Goal: Transaction & Acquisition: Download file/media

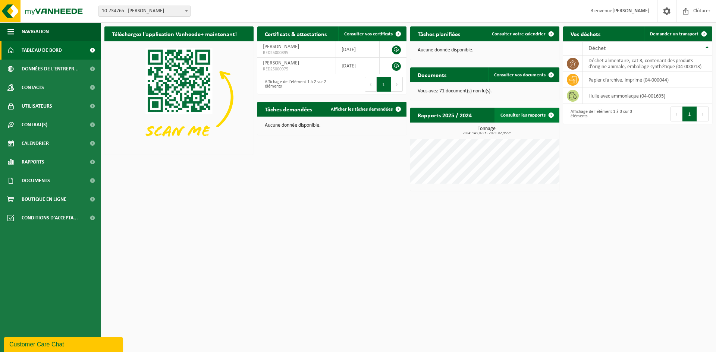
click at [521, 114] on link "Consulter les rapports" at bounding box center [526, 115] width 64 height 15
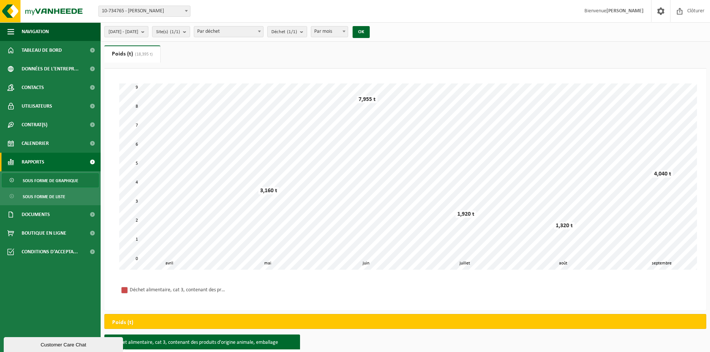
click at [148, 32] on b "submit" at bounding box center [144, 31] width 7 height 10
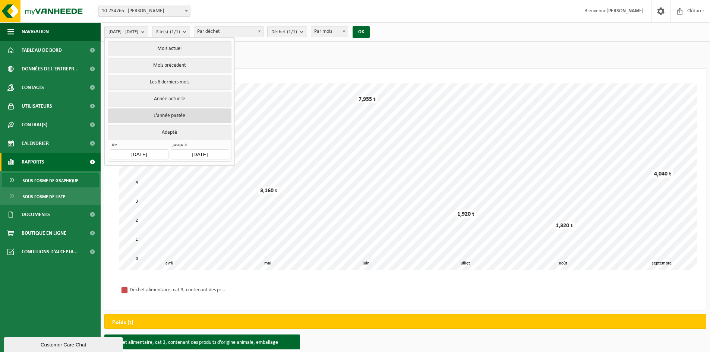
click at [175, 116] on button "L'année passée" at bounding box center [169, 115] width 123 height 15
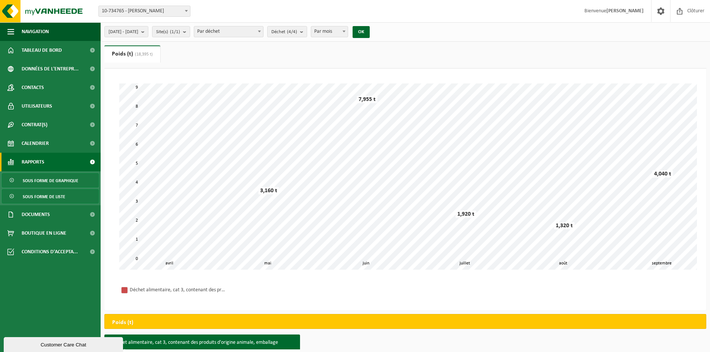
click at [53, 197] on span "Sous forme de liste" at bounding box center [44, 197] width 42 height 14
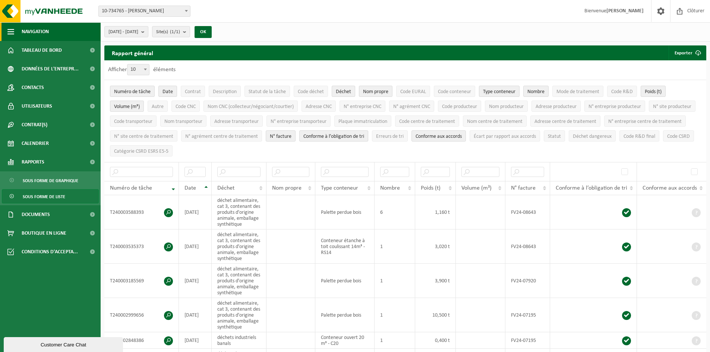
click at [41, 38] on span "Navigation" at bounding box center [35, 31] width 27 height 19
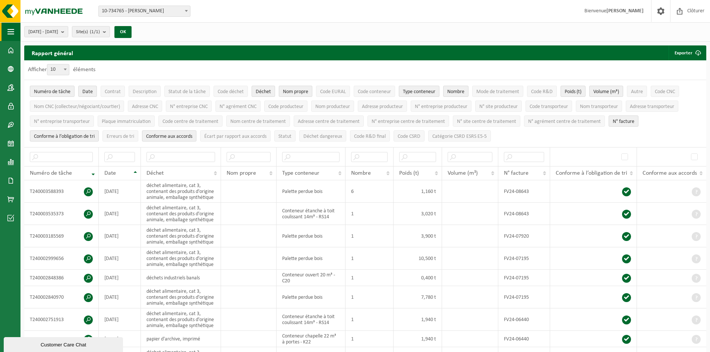
click at [19, 33] on button "Navigation" at bounding box center [10, 31] width 20 height 19
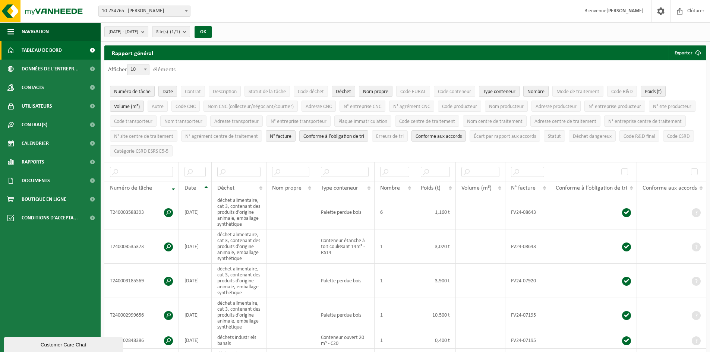
click at [51, 48] on span "Tableau de bord" at bounding box center [42, 50] width 40 height 19
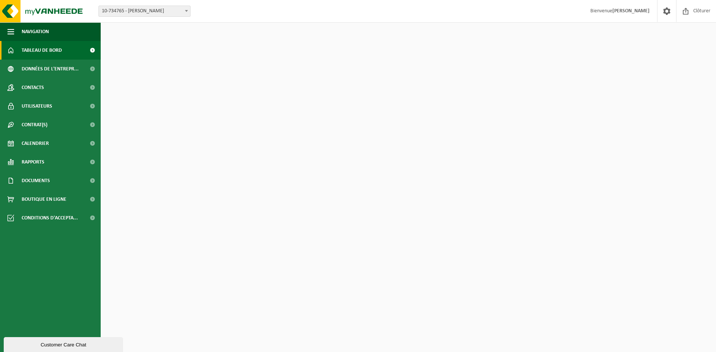
click at [94, 51] on span at bounding box center [92, 50] width 17 height 19
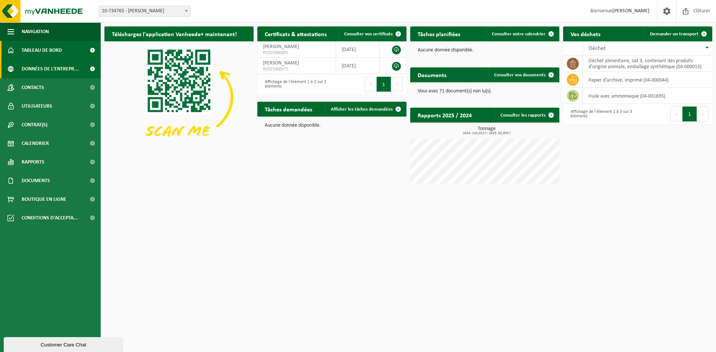
click at [82, 69] on link "Données de l'entrepr..." at bounding box center [50, 69] width 101 height 19
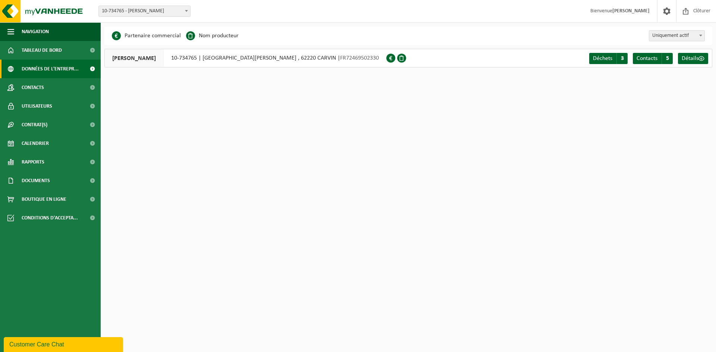
click at [217, 60] on div "OLANO CARVIN 10-734765 | RUE CHARLES TELLIER ZONE ARTISANALE DU CHATEAU , 62220…" at bounding box center [245, 58] width 282 height 19
click at [656, 58] on span "Contacts" at bounding box center [646, 59] width 21 height 6
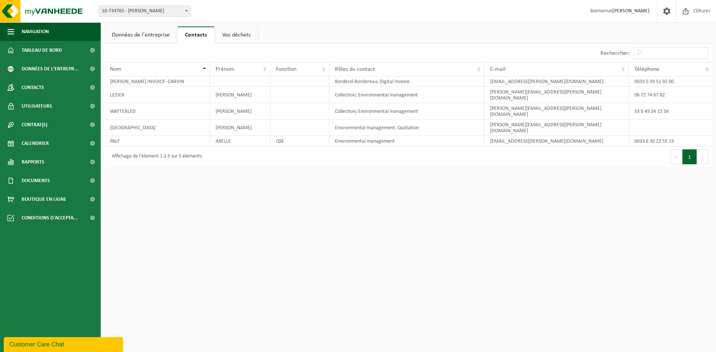
click at [240, 39] on link "Vos déchets" at bounding box center [236, 34] width 43 height 17
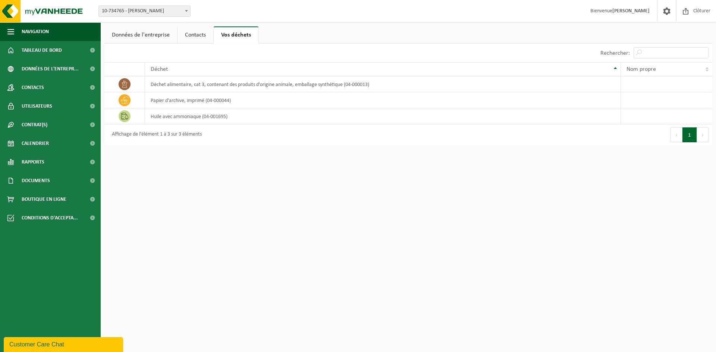
click at [154, 38] on link "Données de l'entreprise" at bounding box center [140, 34] width 73 height 17
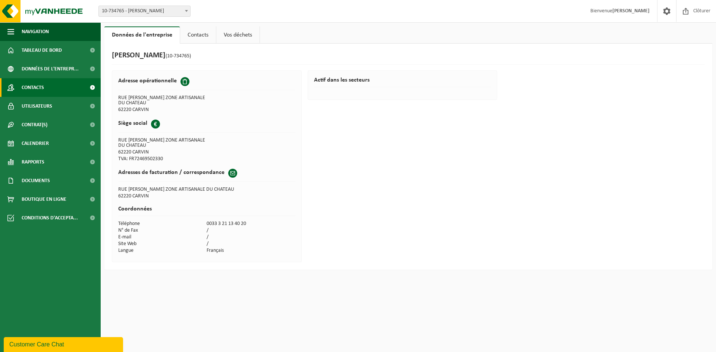
click at [50, 87] on link "Contacts" at bounding box center [50, 87] width 101 height 19
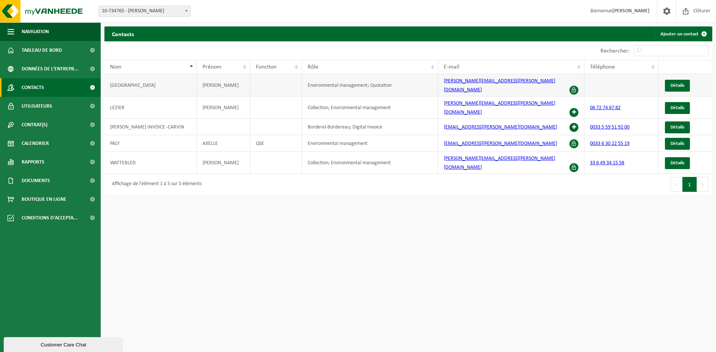
click at [574, 86] on span at bounding box center [573, 90] width 9 height 9
click at [575, 108] on span at bounding box center [573, 112] width 9 height 9
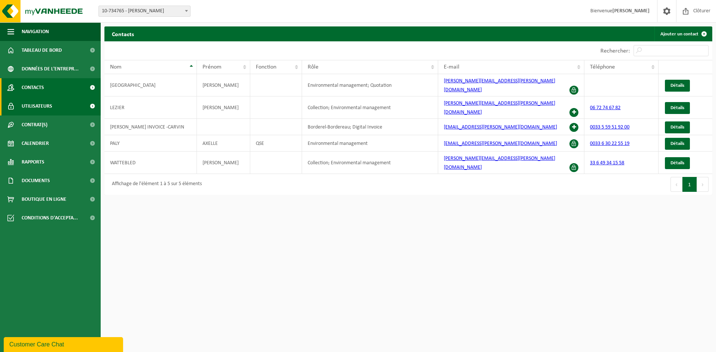
click at [62, 101] on link "Utilisateurs" at bounding box center [50, 106] width 101 height 19
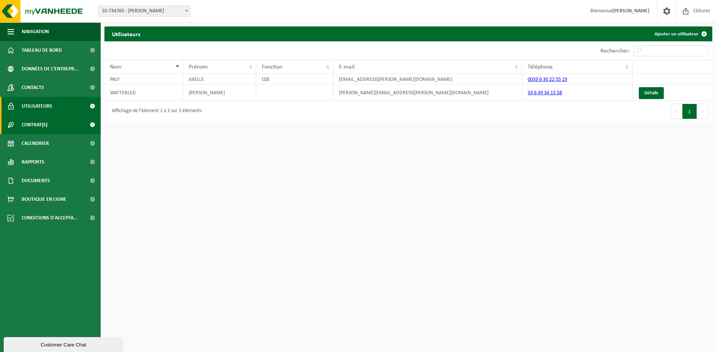
click at [64, 119] on link "Contrat(s)" at bounding box center [50, 125] width 101 height 19
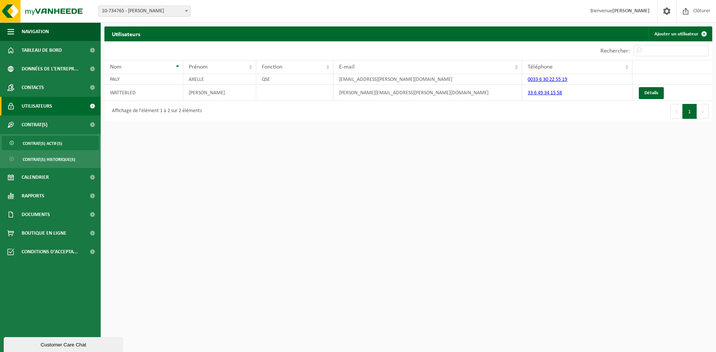
click at [55, 146] on span "Contrat(s) actif(s)" at bounding box center [43, 143] width 40 height 14
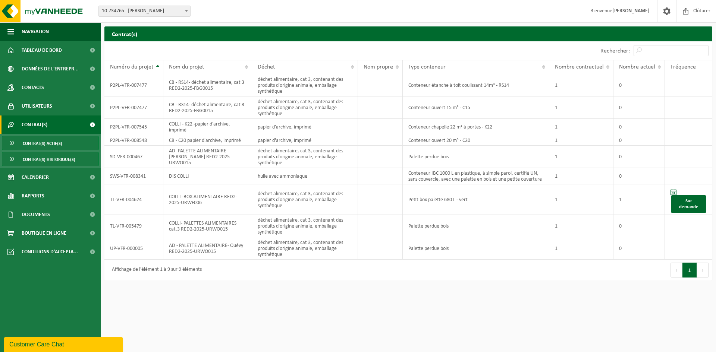
click at [51, 163] on span "Contrat(s) historique(s)" at bounding box center [49, 159] width 53 height 14
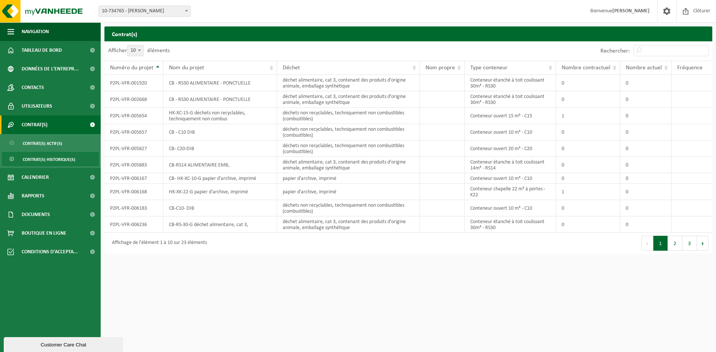
click at [65, 126] on link "Contrat(s)" at bounding box center [50, 125] width 101 height 19
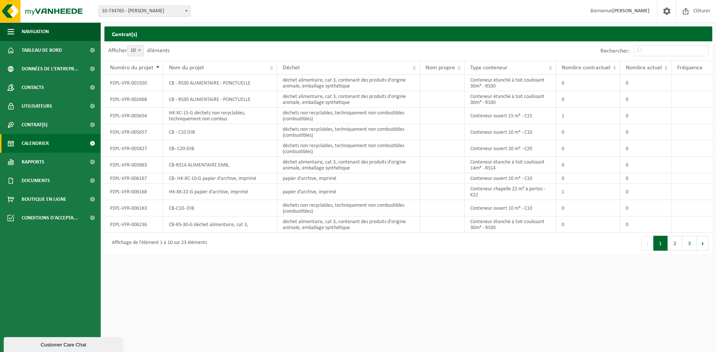
click at [64, 142] on link "Calendrier" at bounding box center [50, 143] width 101 height 19
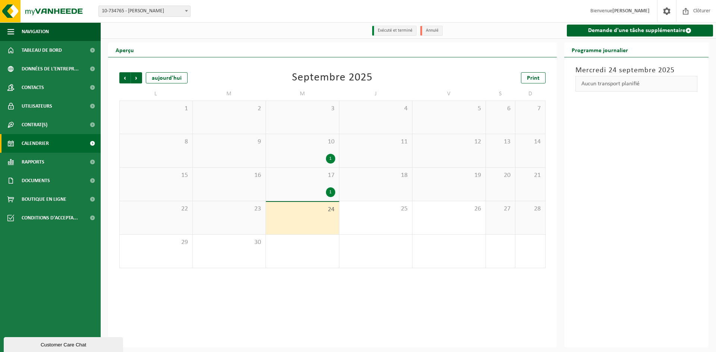
click at [329, 158] on div "1" at bounding box center [330, 159] width 9 height 10
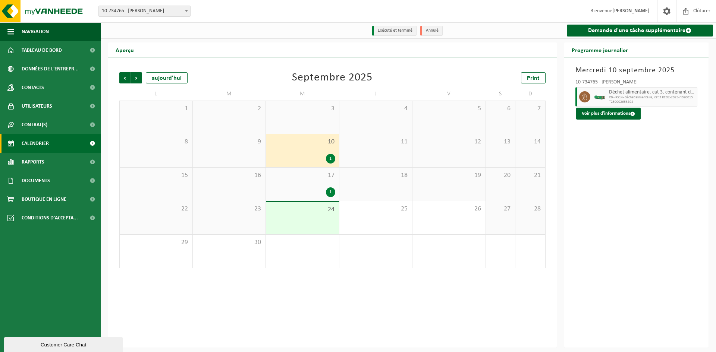
click at [332, 195] on div "1" at bounding box center [330, 192] width 9 height 10
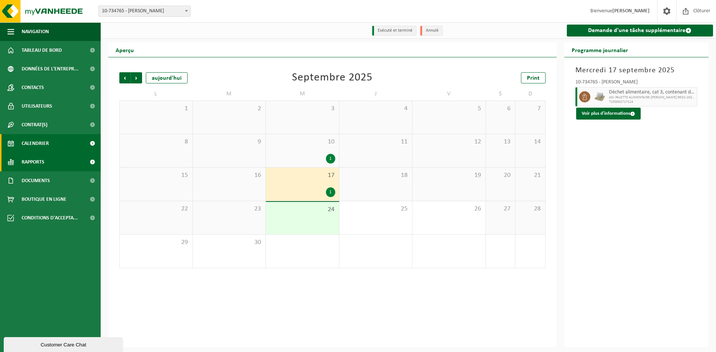
click at [67, 158] on link "Rapports" at bounding box center [50, 162] width 101 height 19
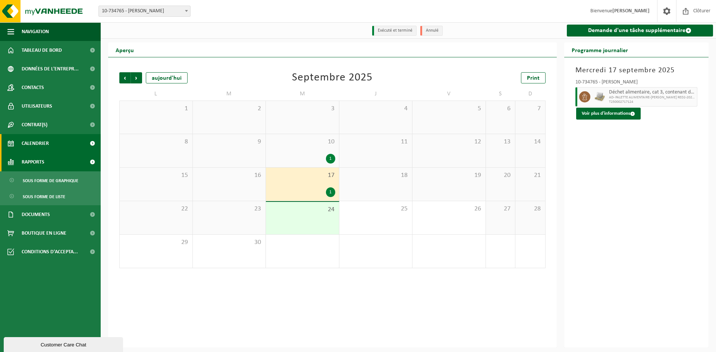
click at [67, 158] on link "Rapports" at bounding box center [50, 162] width 101 height 19
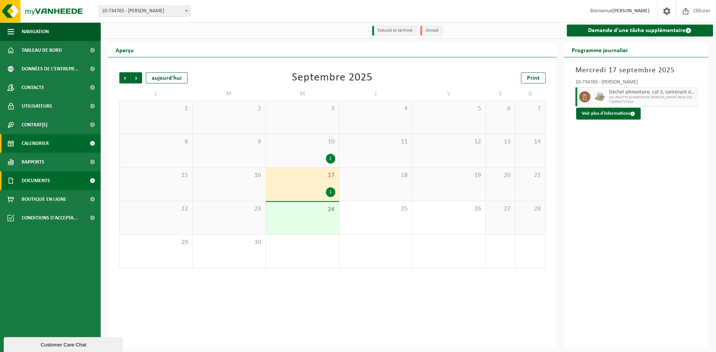
click at [61, 180] on link "Documents" at bounding box center [50, 180] width 101 height 19
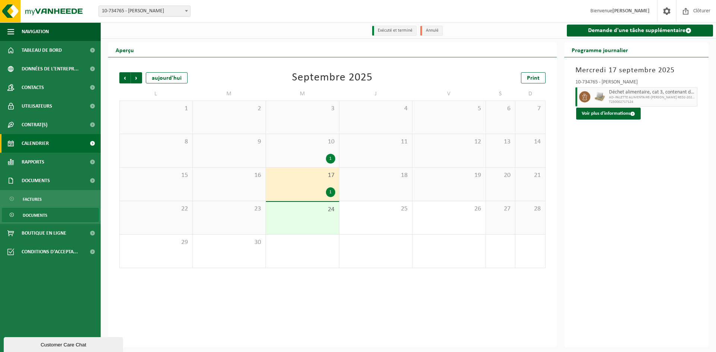
click at [35, 218] on span "Documents" at bounding box center [35, 215] width 25 height 14
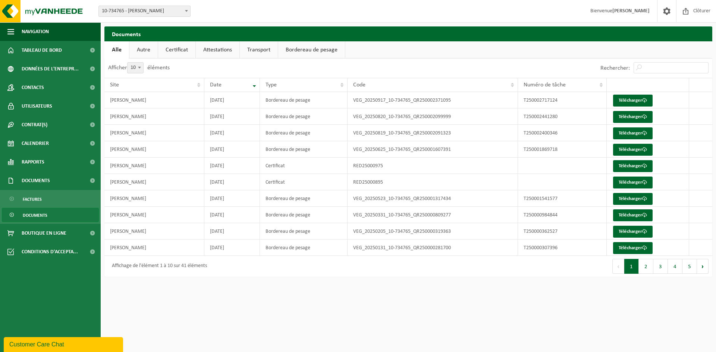
click at [146, 46] on link "Autre" at bounding box center [143, 49] width 28 height 17
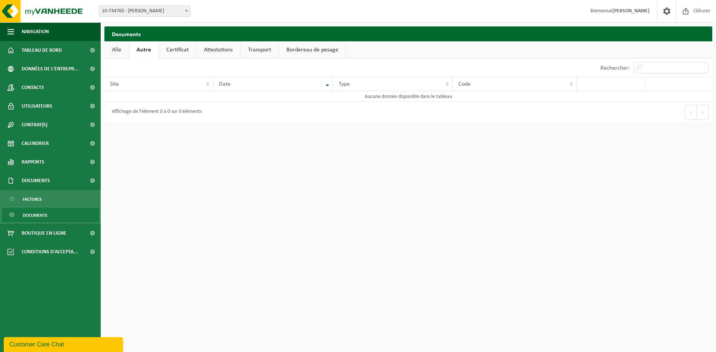
click at [164, 49] on link "Certificat" at bounding box center [177, 49] width 37 height 17
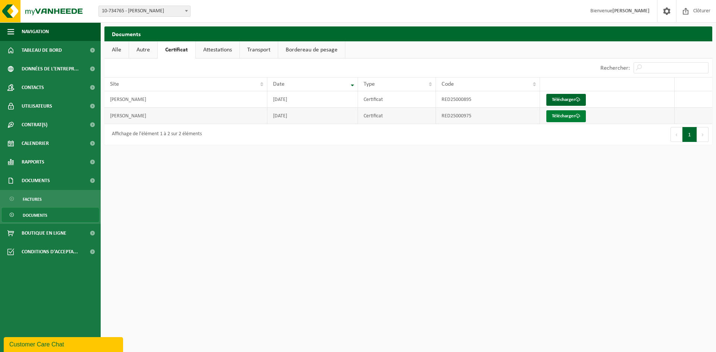
click at [558, 117] on link "Télécharger" at bounding box center [566, 116] width 40 height 12
click at [549, 97] on link "Télécharger" at bounding box center [566, 100] width 40 height 12
click at [211, 45] on link "Attestations" at bounding box center [218, 49] width 44 height 17
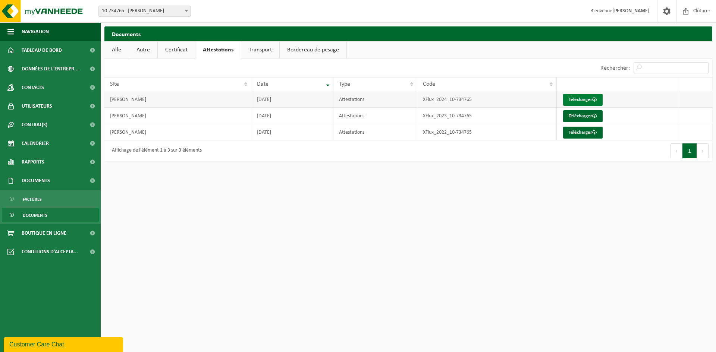
click at [580, 100] on link "Télécharger" at bounding box center [583, 100] width 40 height 12
click at [394, 177] on html "Site: 10-734765 - [PERSON_NAME] - CARVIN 10-734765 - [PERSON_NAME] [PERSON_NAME…" at bounding box center [358, 176] width 716 height 352
